Goal: Task Accomplishment & Management: Use online tool/utility

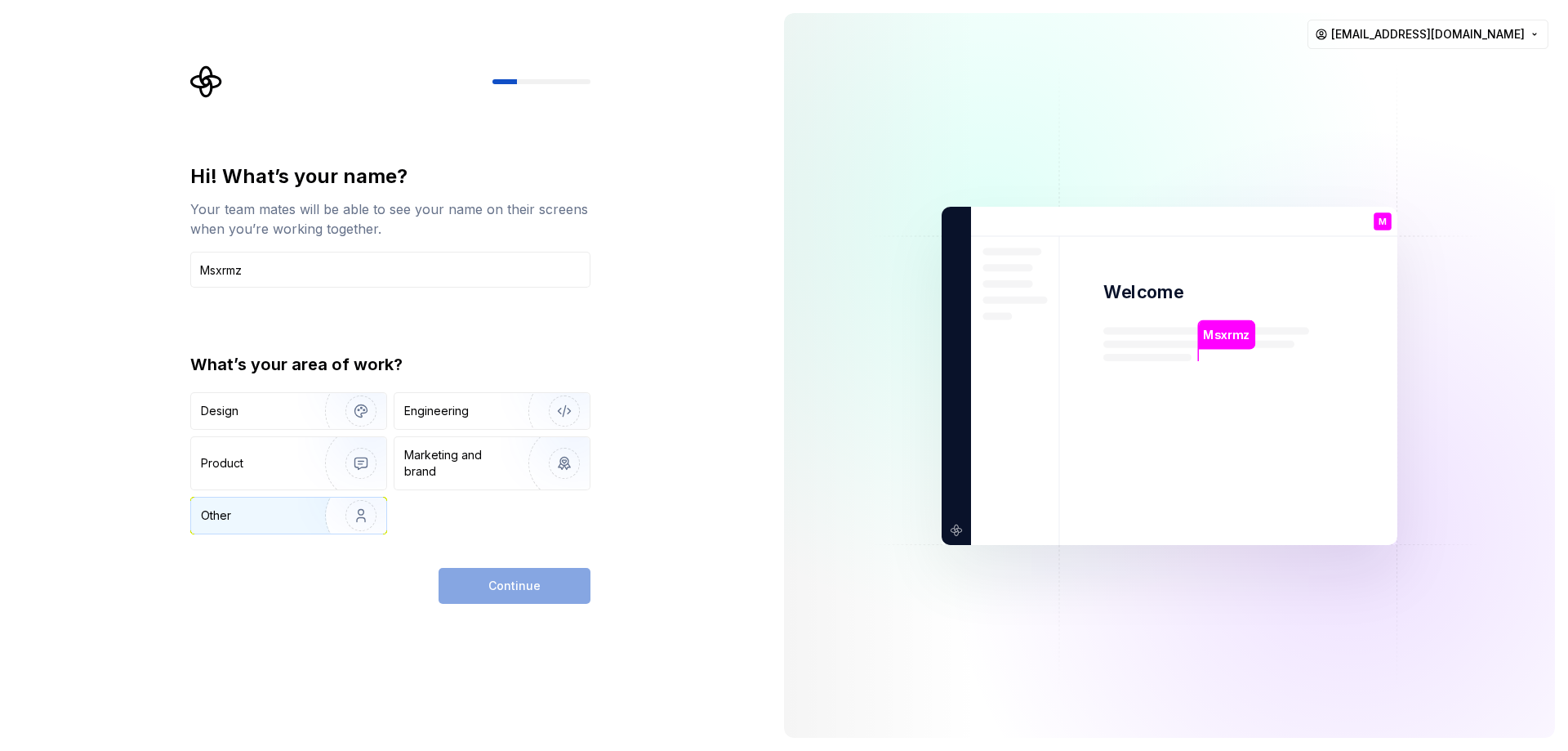
type input "Msxrmz"
click at [369, 511] on img "button" at bounding box center [350, 515] width 104 height 110
click at [369, 421] on img "button" at bounding box center [350, 411] width 104 height 110
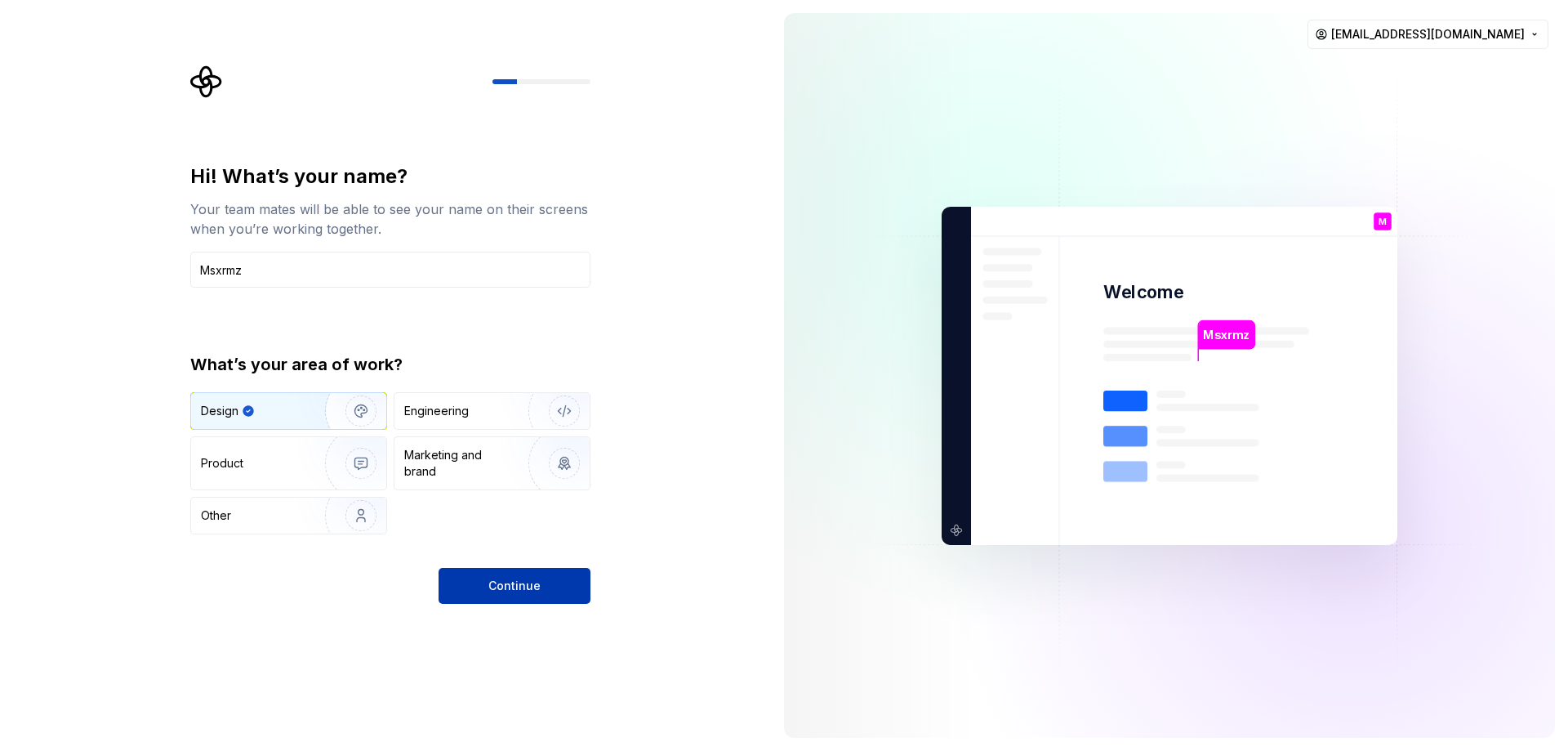
click at [494, 579] on span "Continue" at bounding box center [514, 586] width 53 height 16
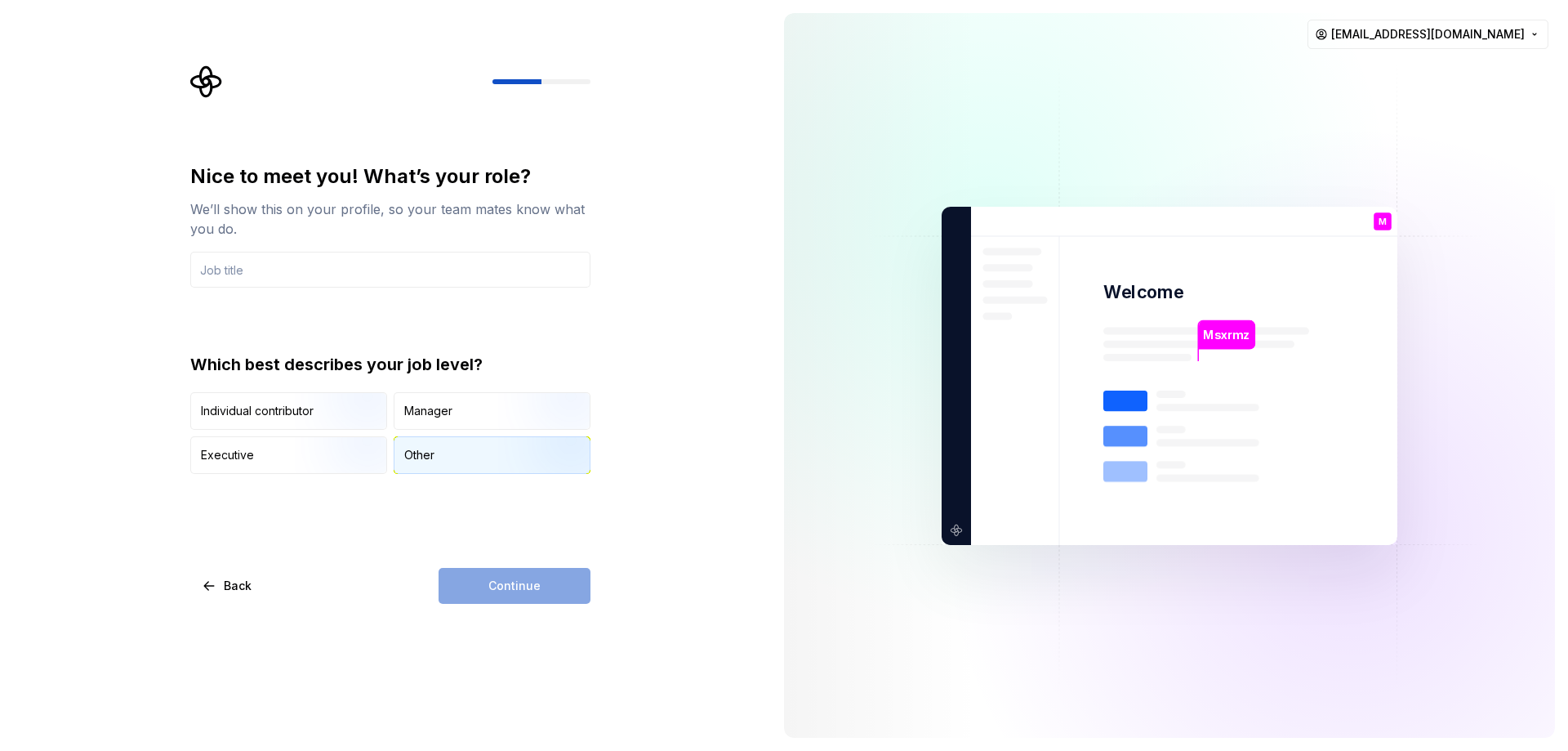
click at [444, 467] on div "Other" at bounding box center [492, 455] width 195 height 36
click at [286, 273] on input "text" at bounding box center [390, 270] width 400 height 36
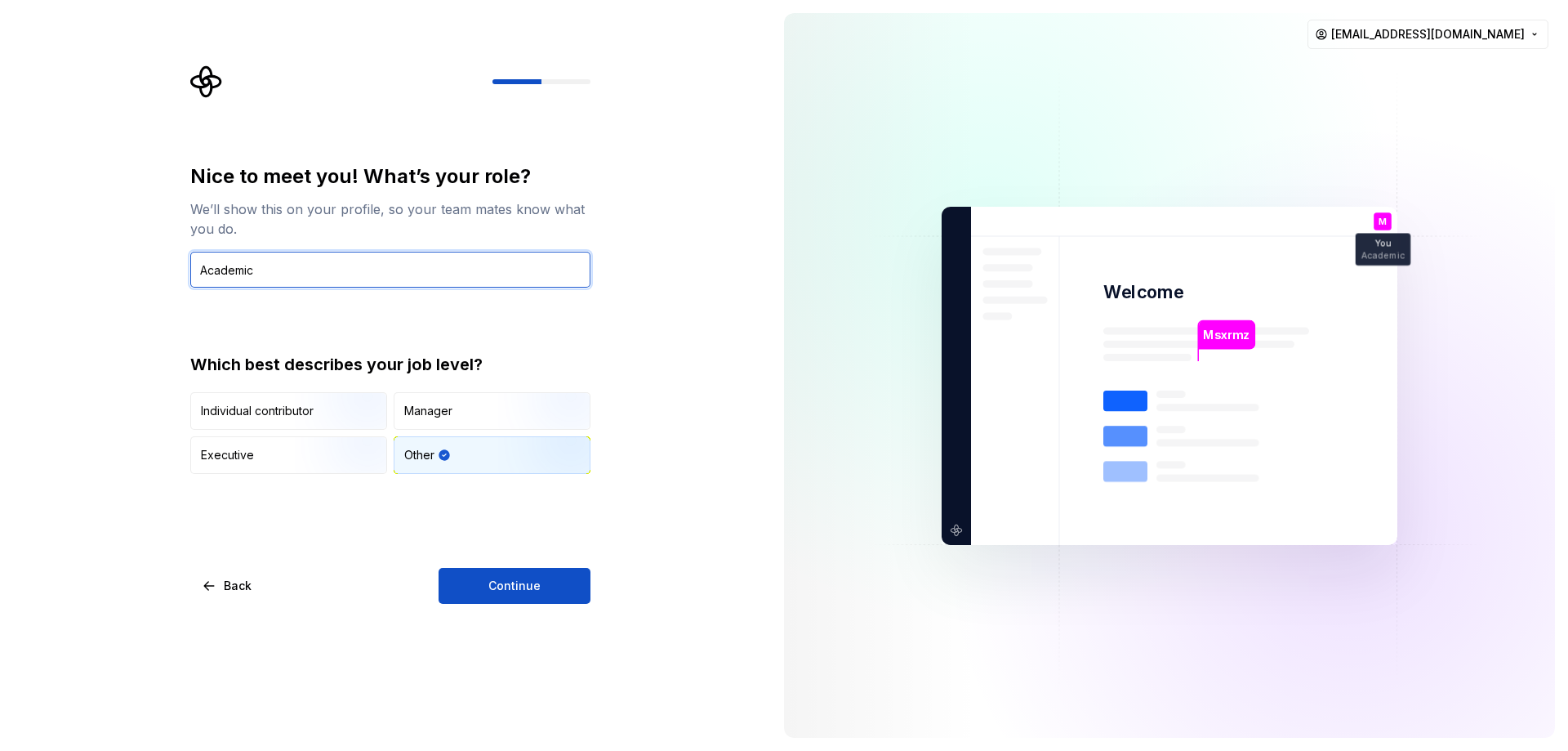
type input "Academic"
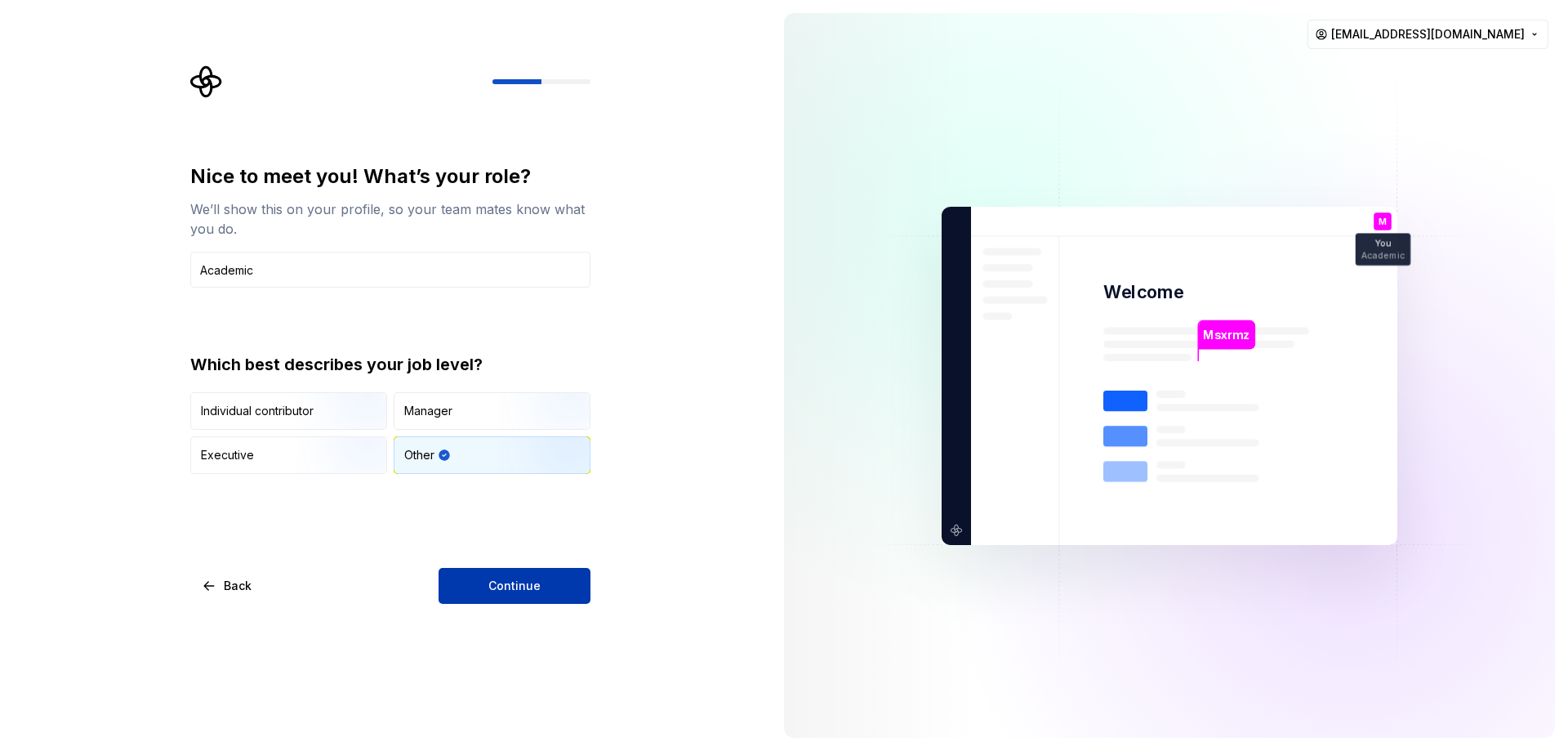
drag, startPoint x: 518, startPoint y: 563, endPoint x: 527, endPoint y: 580, distance: 19.2
click at [521, 570] on div "Nice to meet you! What’s your role? We’ll show this on your profile, so your te…" at bounding box center [390, 383] width 400 height 440
click at [532, 580] on span "Continue" at bounding box center [514, 586] width 53 height 16
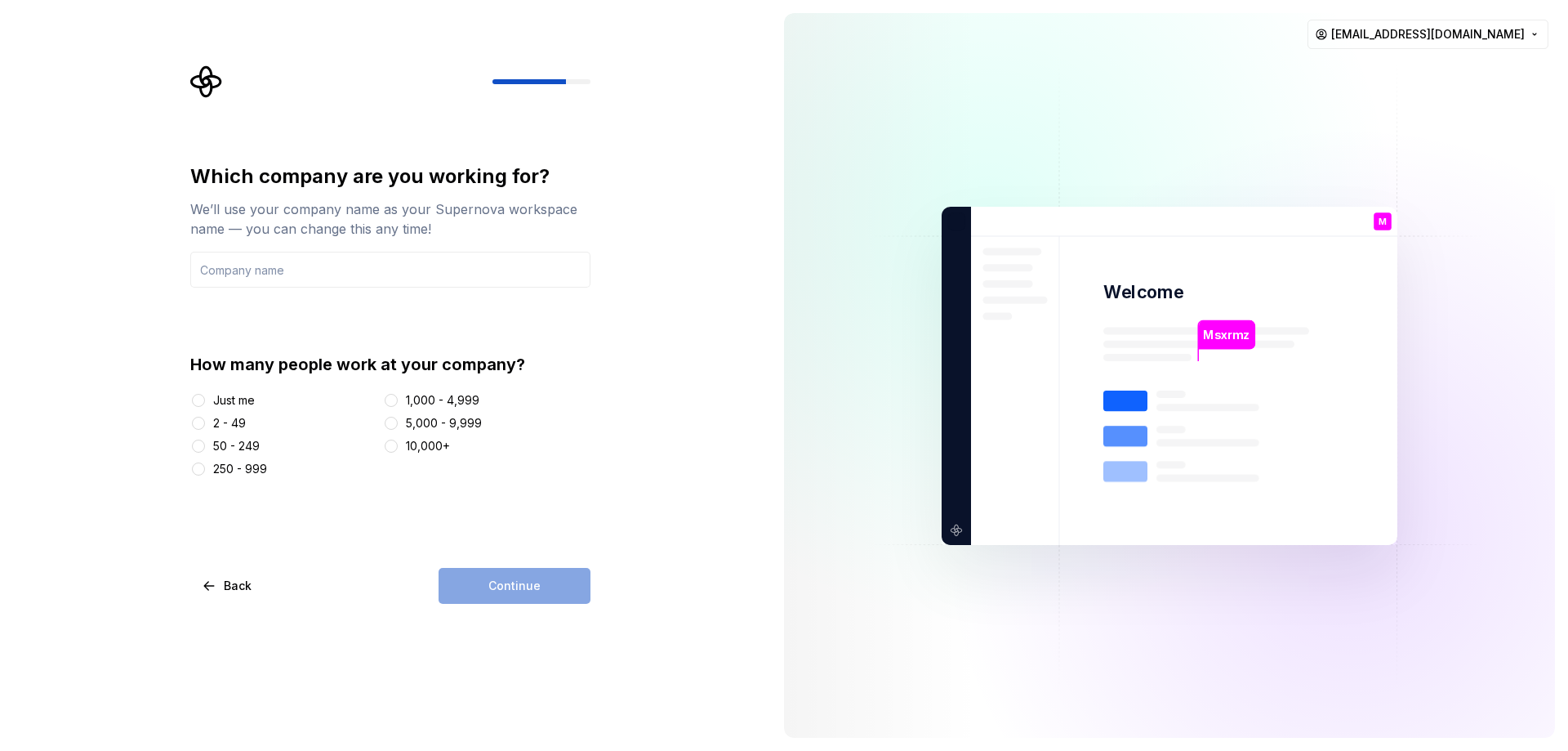
click at [233, 408] on div "Just me" at bounding box center [234, 400] width 42 height 16
click at [205, 407] on button "Just me" at bounding box center [198, 400] width 13 height 13
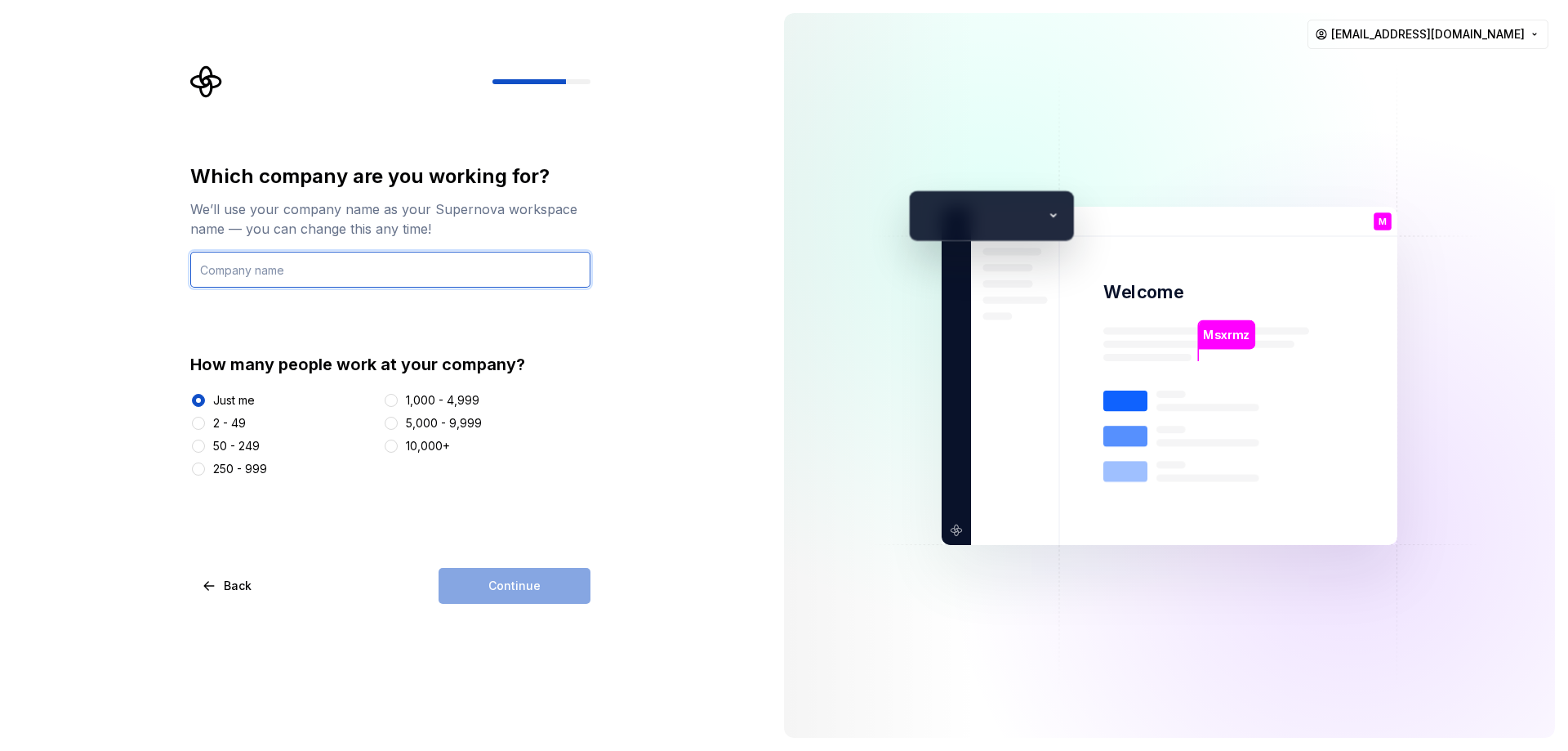
click at [327, 275] on input "text" at bounding box center [390, 270] width 400 height 36
type input "Pribadi Company"
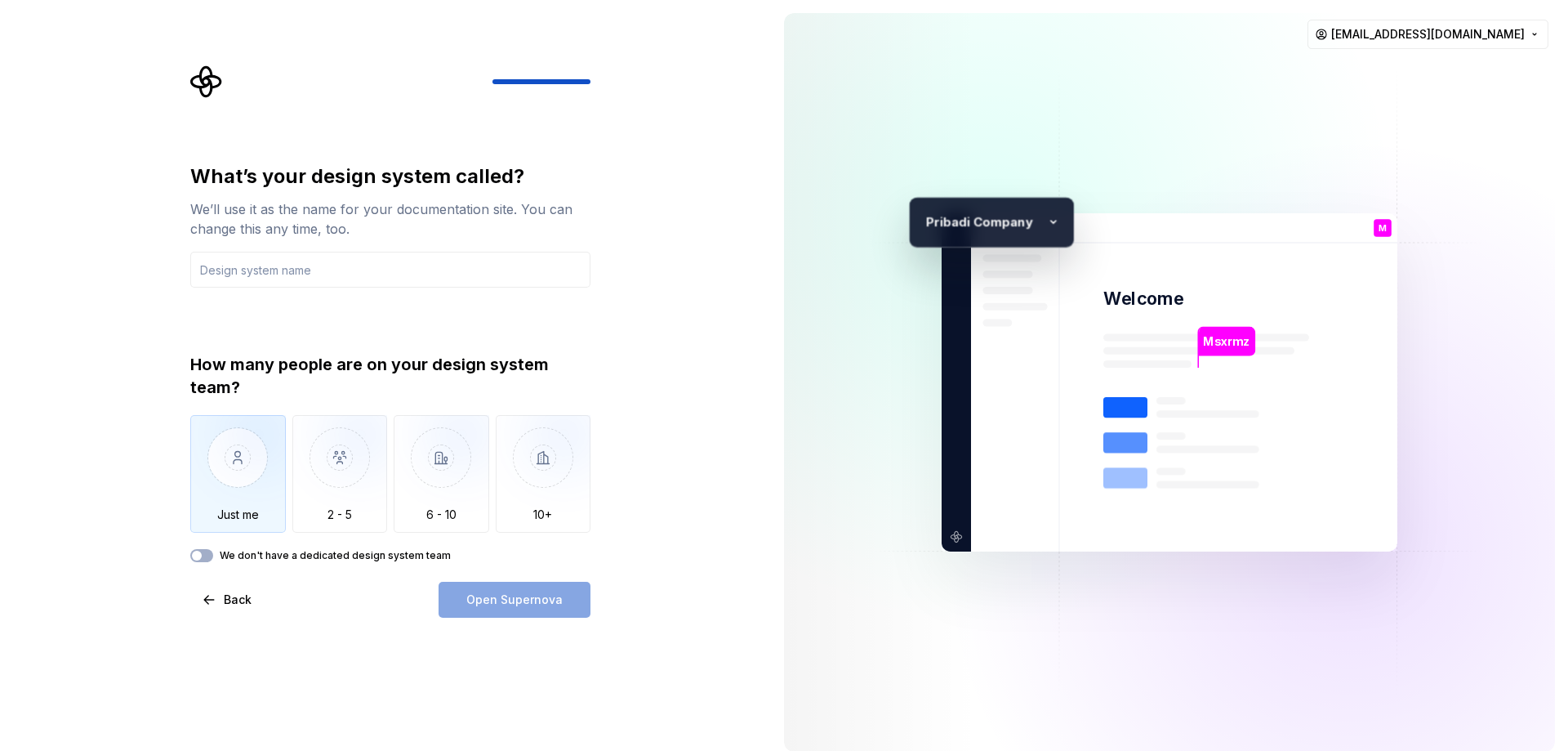
click at [273, 455] on img "button" at bounding box center [237, 470] width 95 height 110
click at [253, 554] on label "We don't have a dedicated design system team" at bounding box center [335, 555] width 231 height 13
click at [213, 554] on button "We don't have a dedicated design system team" at bounding box center [202, 555] width 23 height 13
click at [253, 554] on label "We don't have a dedicated design system team" at bounding box center [335, 555] width 231 height 13
click at [213, 554] on button "We don't have a dedicated design system team" at bounding box center [202, 555] width 23 height 13
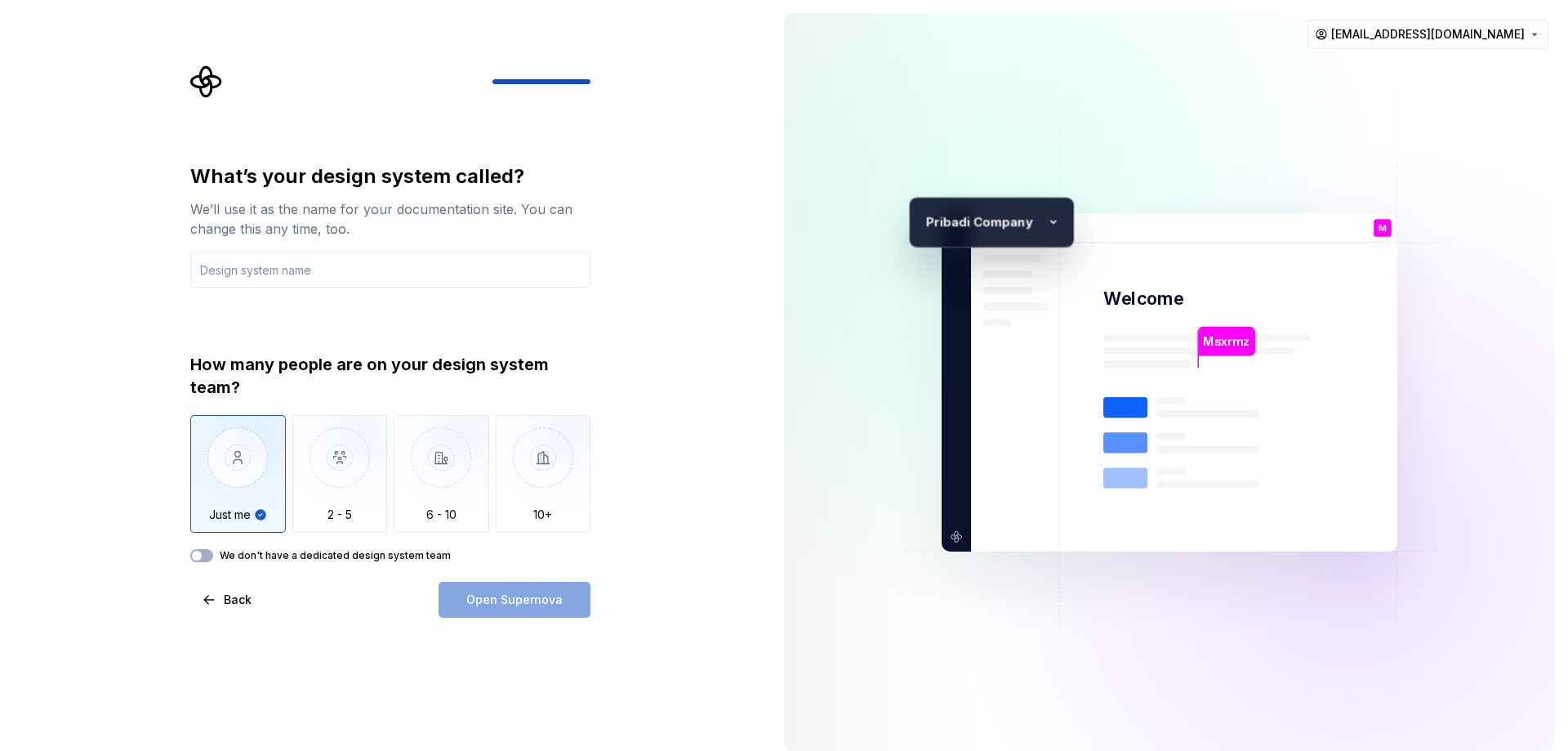
click at [253, 554] on label "We don't have a dedicated design system team" at bounding box center [335, 555] width 231 height 13
click at [213, 554] on button "We don't have a dedicated design system team" at bounding box center [202, 555] width 23 height 13
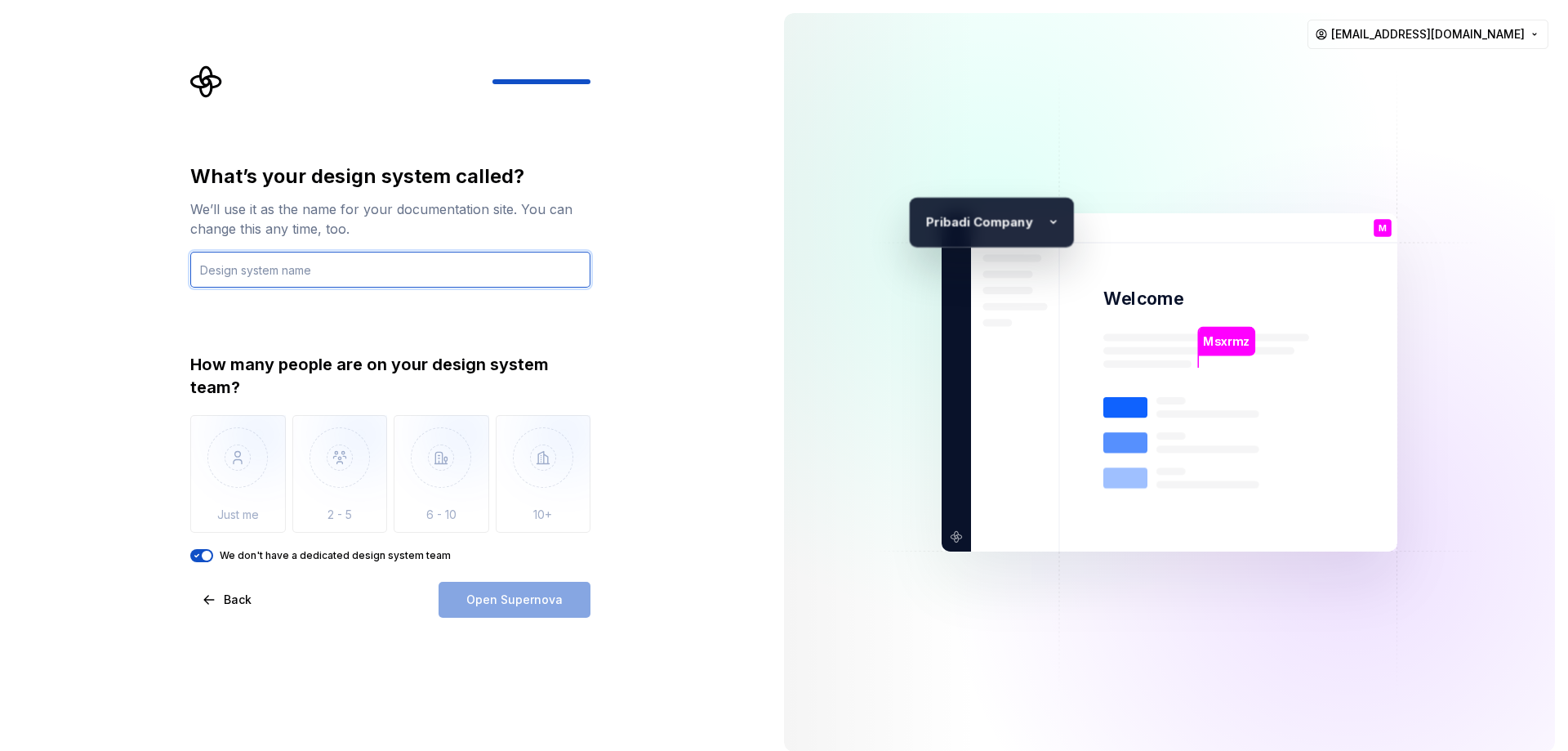
click at [354, 278] on input "text" at bounding box center [390, 270] width 400 height 36
type input "Masjxxx"
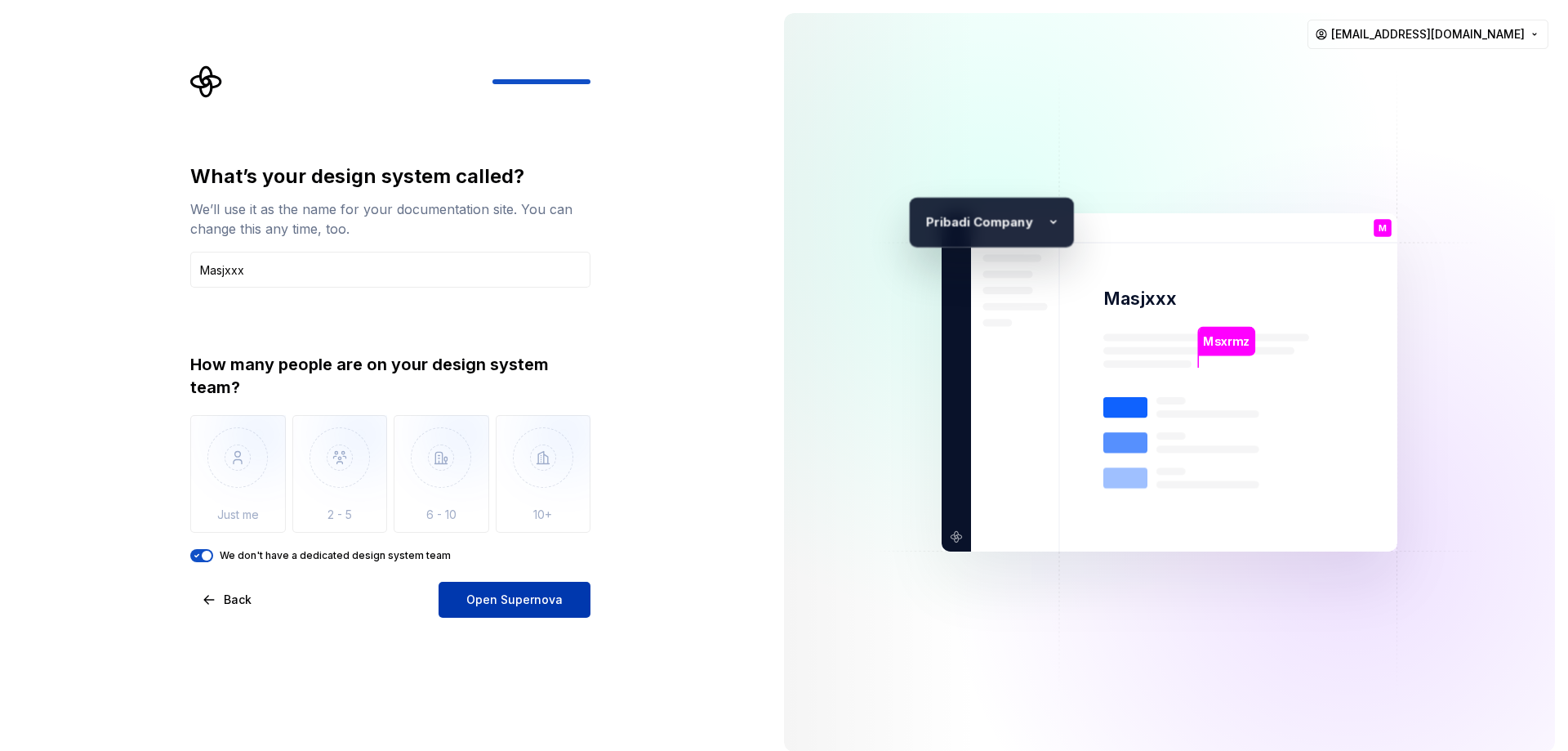
click at [545, 599] on span "Open Supernova" at bounding box center [514, 599] width 96 height 16
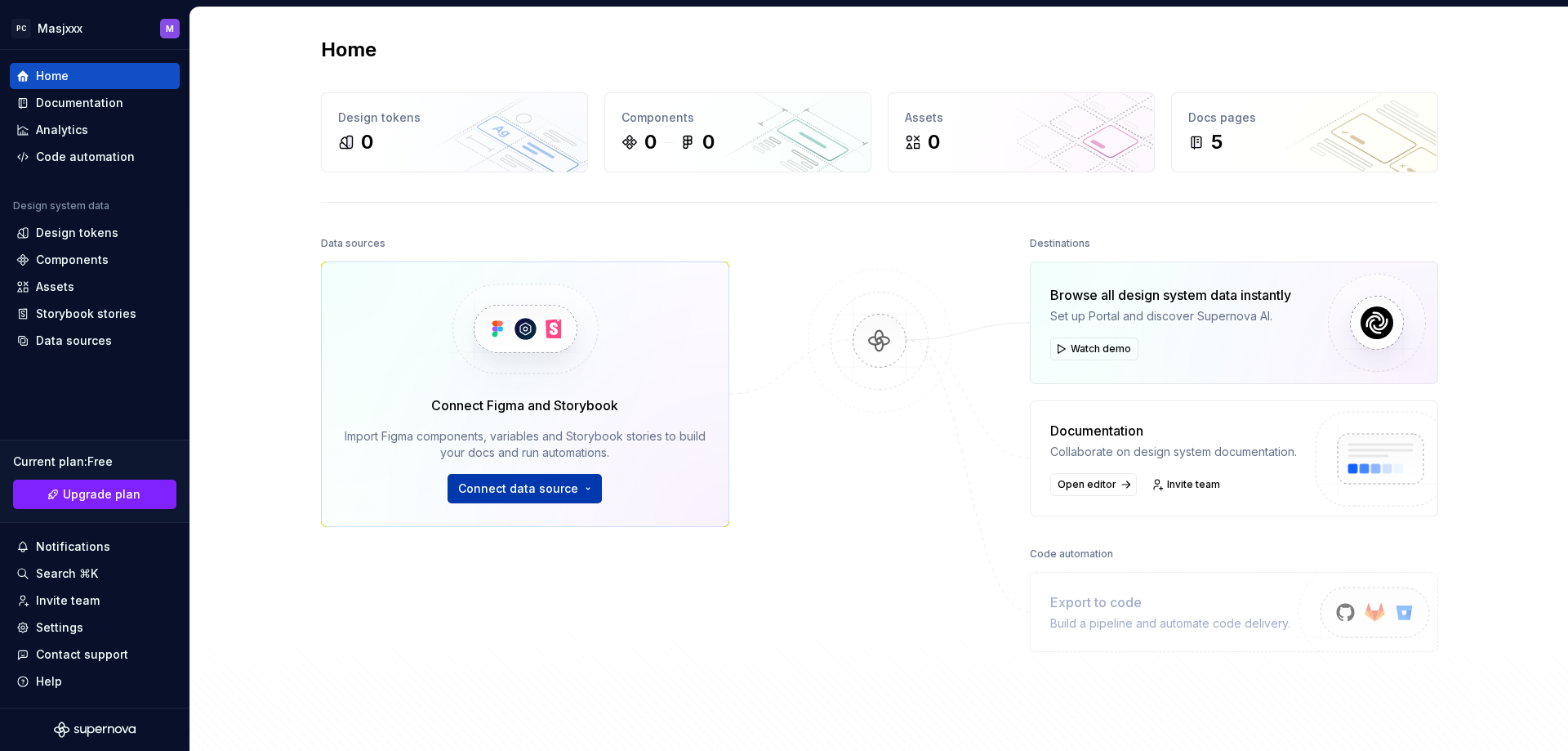
click at [482, 496] on button "Connect data source" at bounding box center [524, 488] width 154 height 29
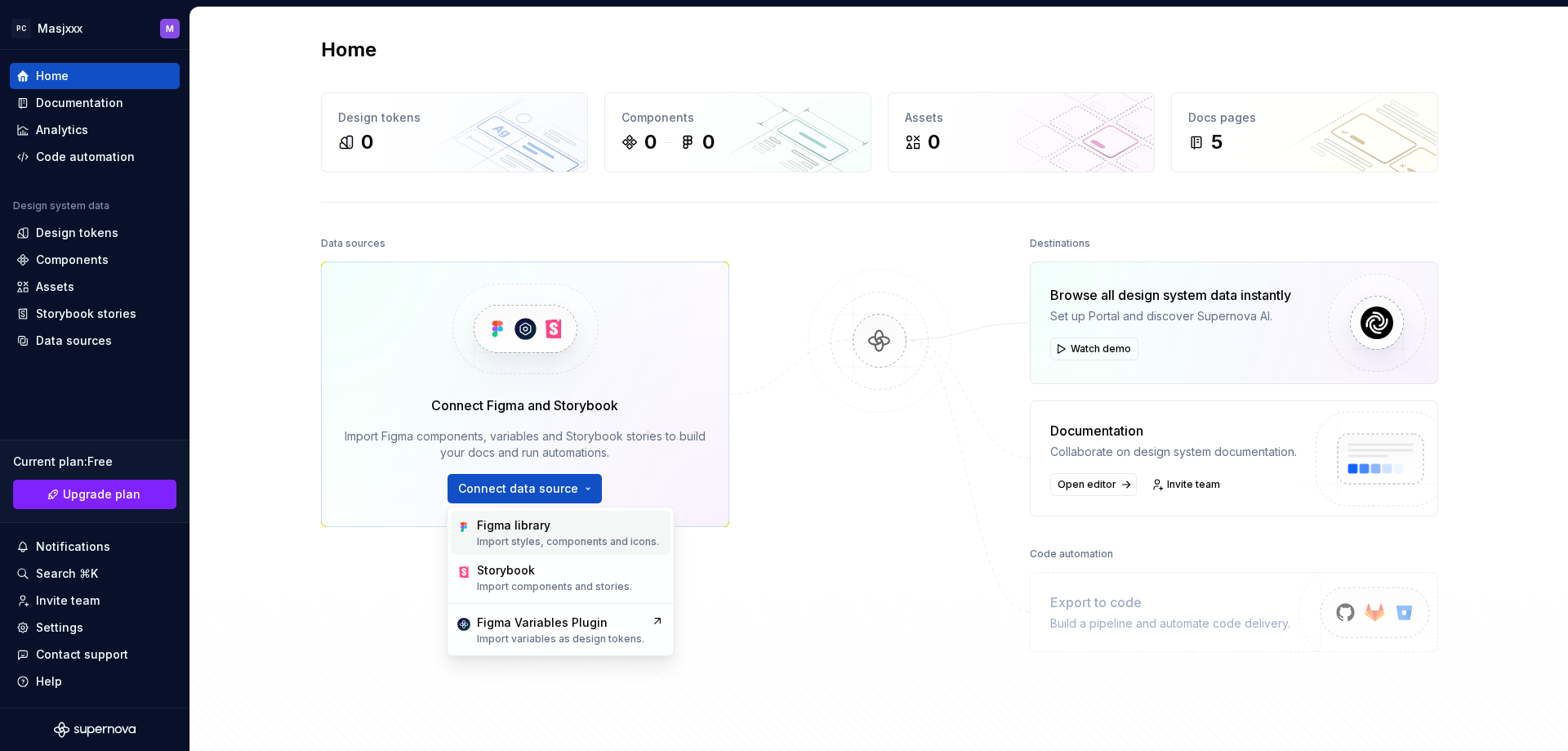
click at [536, 531] on div "Figma library" at bounding box center [513, 525] width 73 height 16
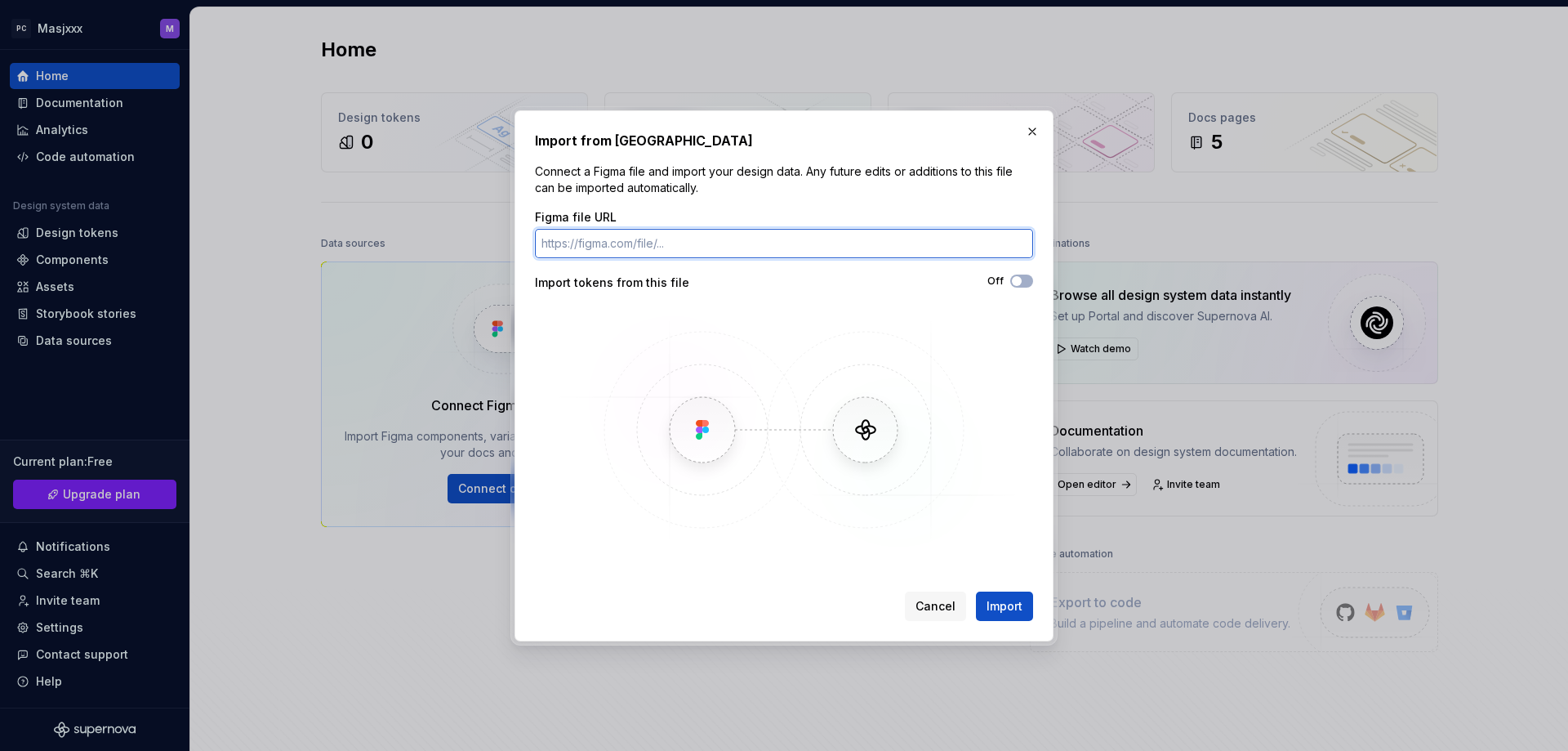
paste input "[URL][DOMAIN_NAME]"
type input "[URL][DOMAIN_NAME]"
click at [1015, 600] on span "Import" at bounding box center [1004, 606] width 36 height 16
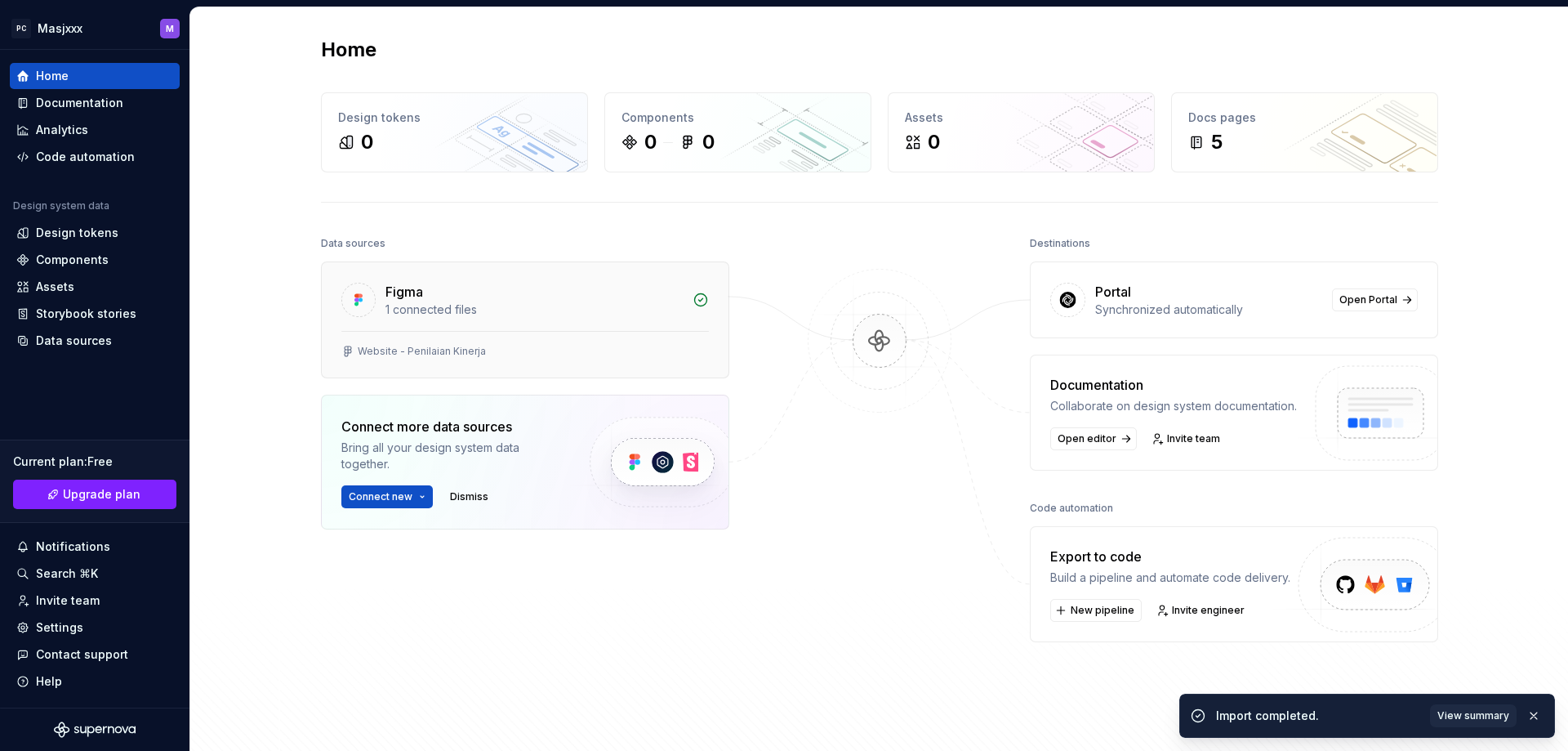
click at [504, 308] on div "1 connected files" at bounding box center [534, 310] width 297 height 16
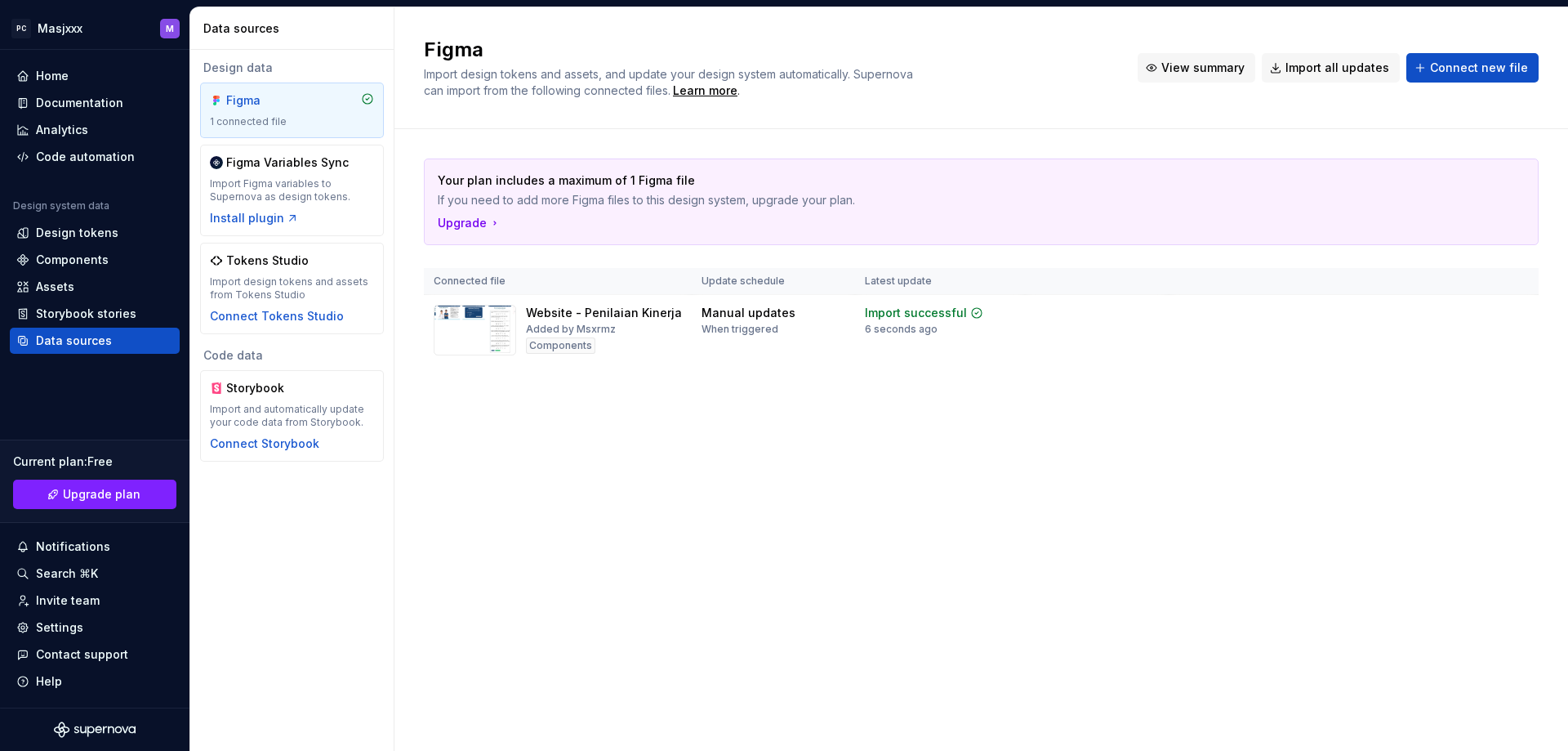
click at [1196, 63] on span "View summary" at bounding box center [1202, 68] width 83 height 16
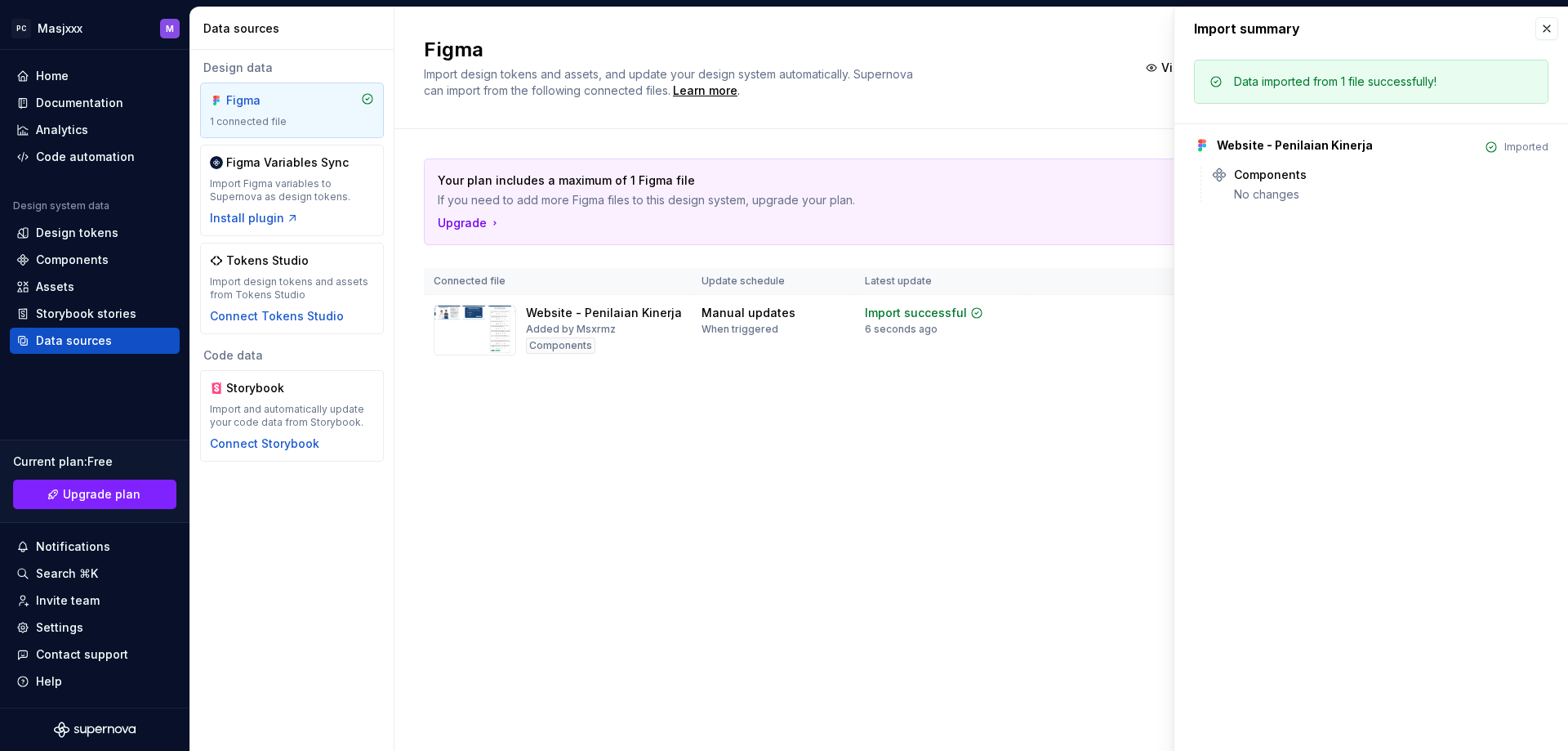
click at [1279, 151] on div "Website - Penilaian Kinerja" at bounding box center [1294, 146] width 156 height 16
click at [1264, 188] on div "No changes" at bounding box center [1391, 195] width 314 height 16
drag, startPoint x: 1264, startPoint y: 206, endPoint x: 1264, endPoint y: 172, distance: 34.0
click at [1264, 201] on div "Data imported from 1 file successfully! Website - Penilaian Kinerja Imported Co…" at bounding box center [1371, 136] width 394 height 172
drag, startPoint x: 1264, startPoint y: 172, endPoint x: 1237, endPoint y: 176, distance: 27.3
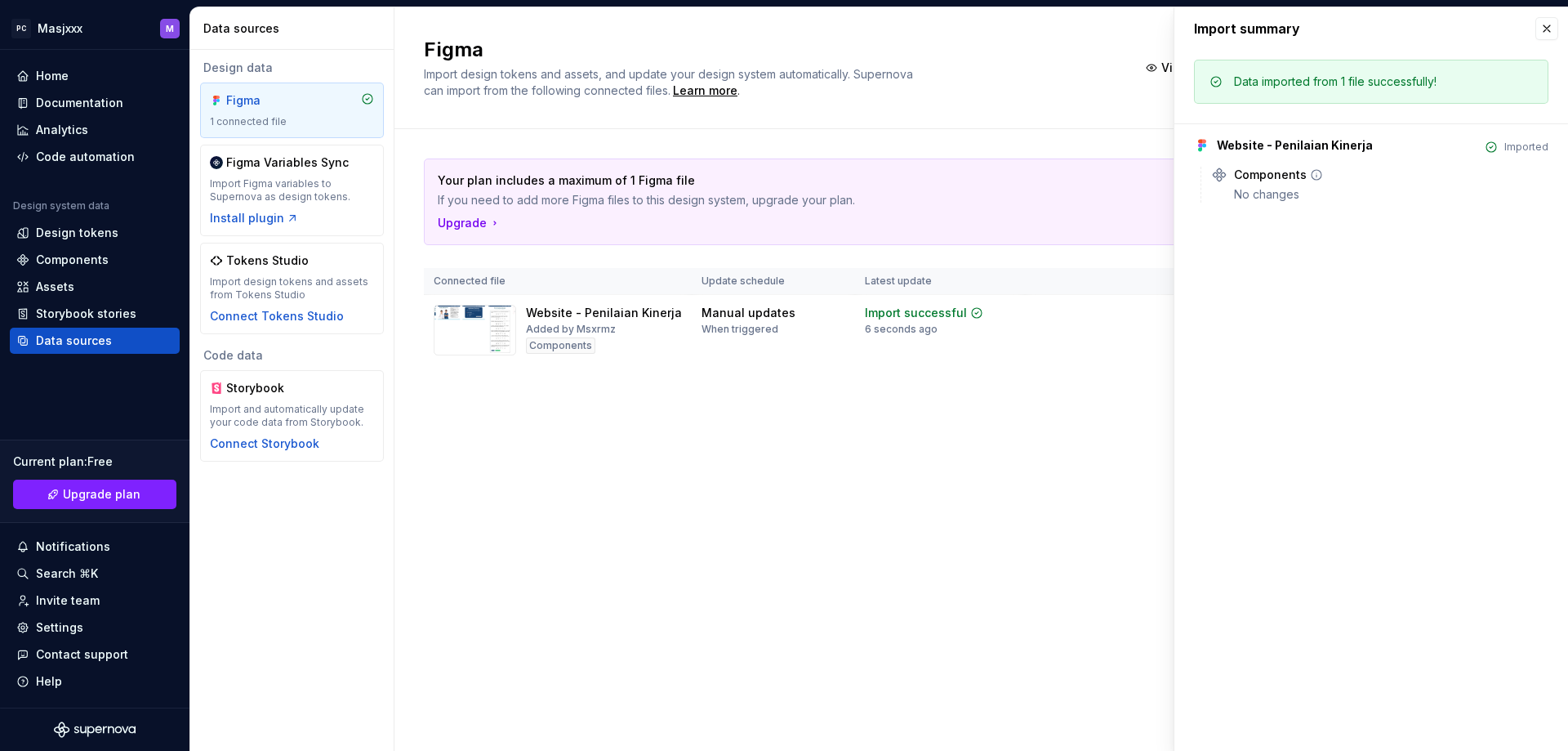
click at [1262, 172] on div "Components" at bounding box center [1270, 175] width 72 height 16
click at [1222, 177] on icon at bounding box center [1219, 174] width 12 height 13
click at [1495, 146] on icon at bounding box center [1490, 146] width 10 height 10
